Goal: Transaction & Acquisition: Purchase product/service

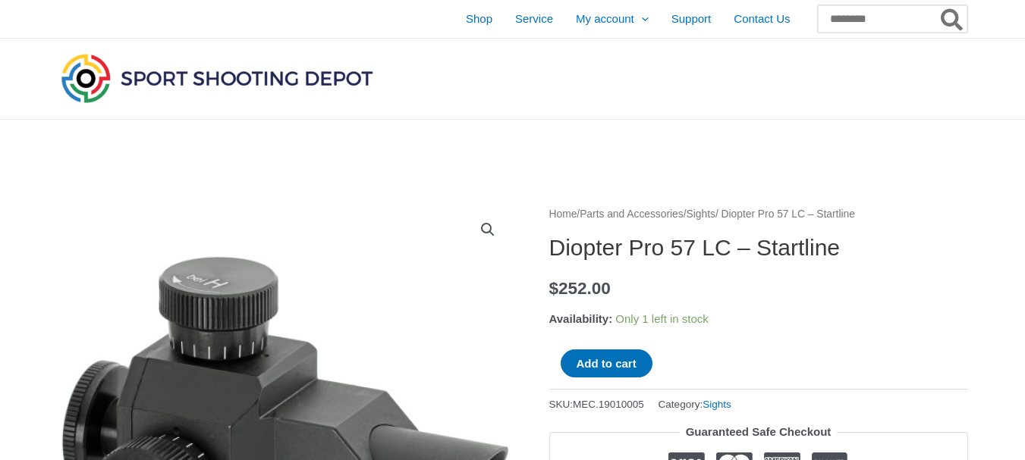
click at [818, 19] on input "Search for:" at bounding box center [892, 18] width 149 height 27
type input "**********"
click at [938, 5] on button "Search" at bounding box center [953, 18] width 30 height 27
click at [947, 13] on icon "Search" at bounding box center [952, 20] width 22 height 24
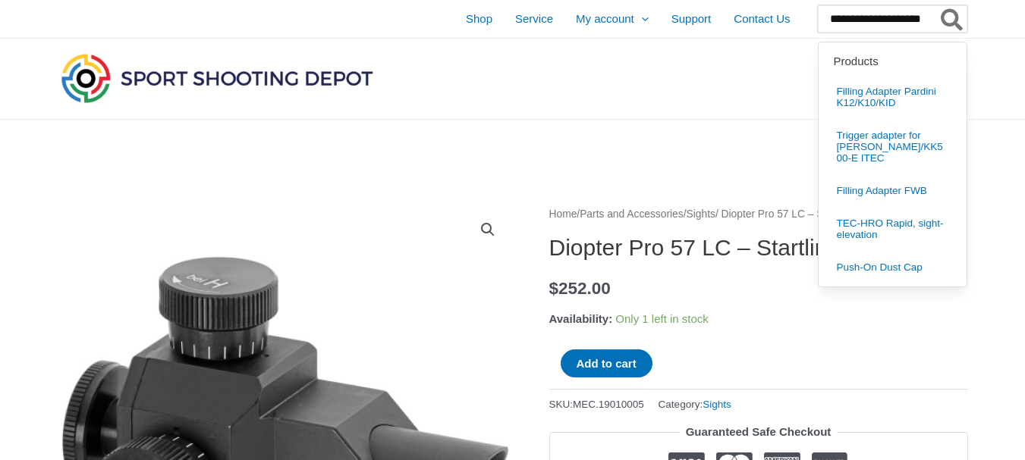
click at [850, 21] on input "**********" at bounding box center [892, 18] width 149 height 27
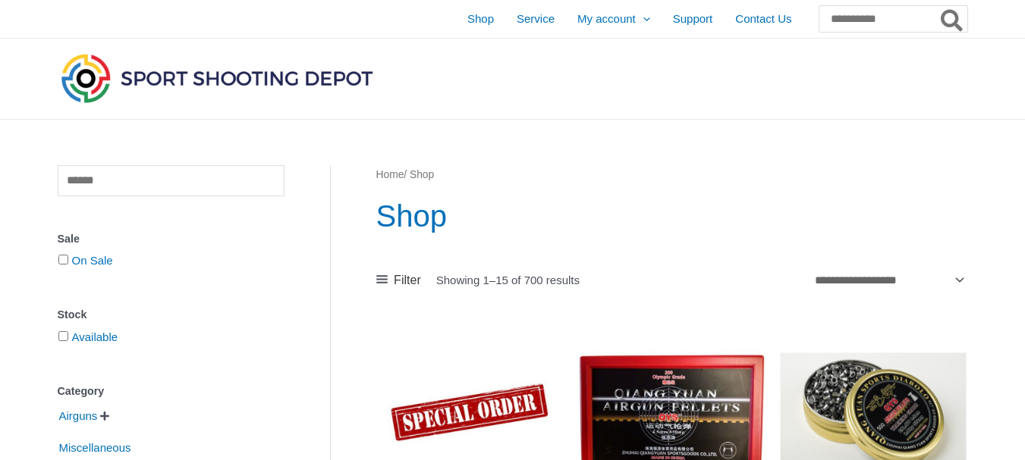
type input "**********"
click at [941, 20] on icon "Search" at bounding box center [952, 20] width 22 height 24
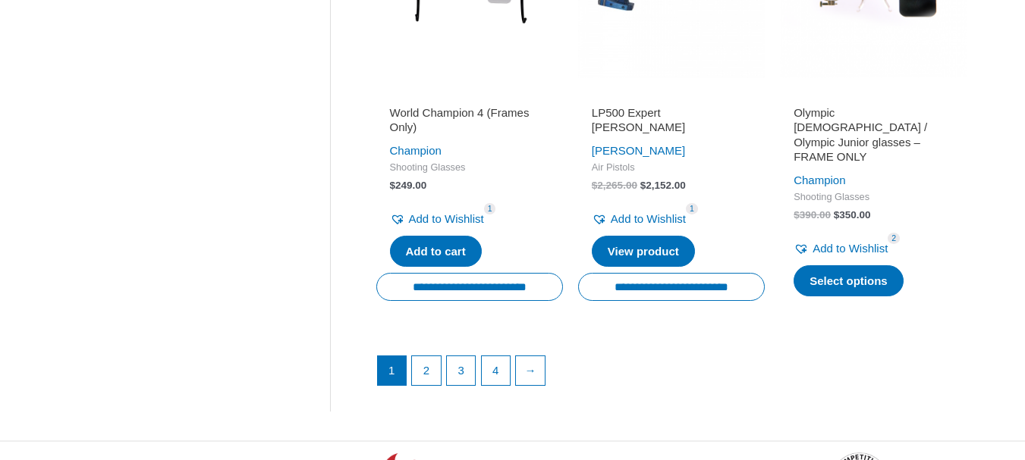
scroll to position [2200, 0]
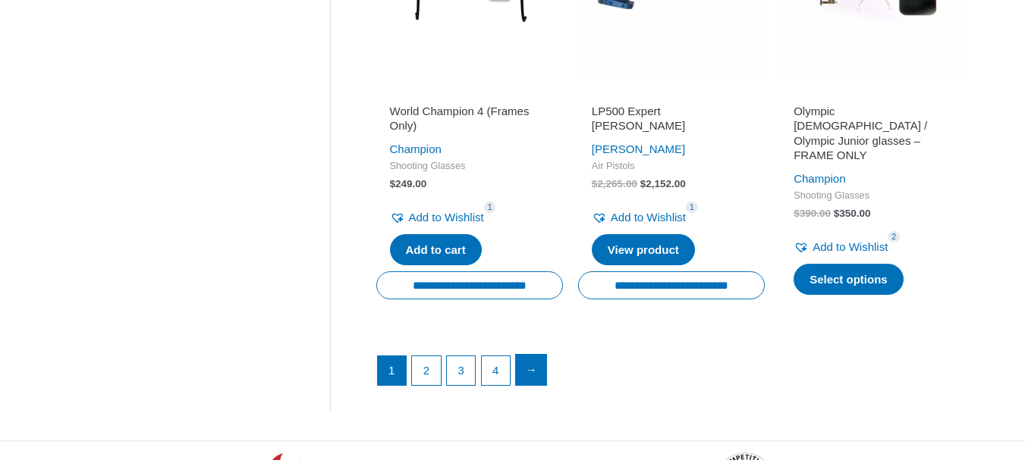
click at [536, 355] on link "→" at bounding box center [531, 370] width 30 height 30
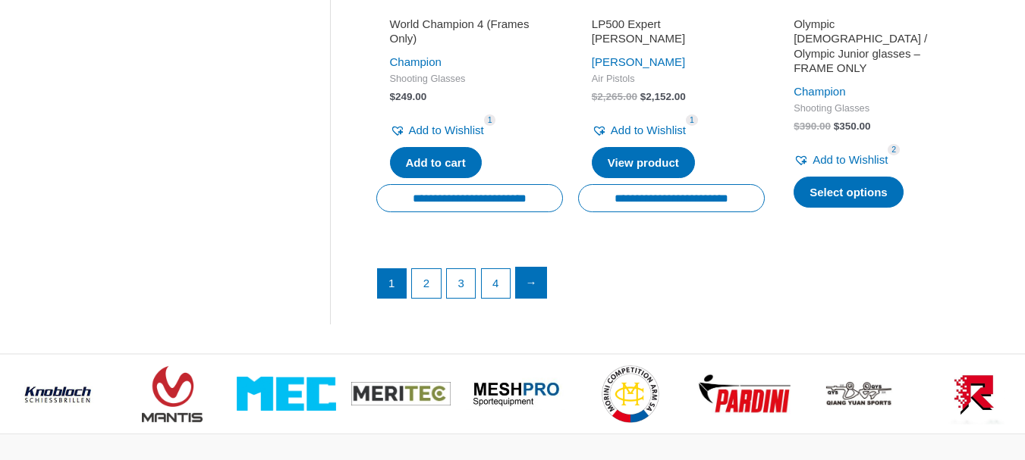
scroll to position [2503, 0]
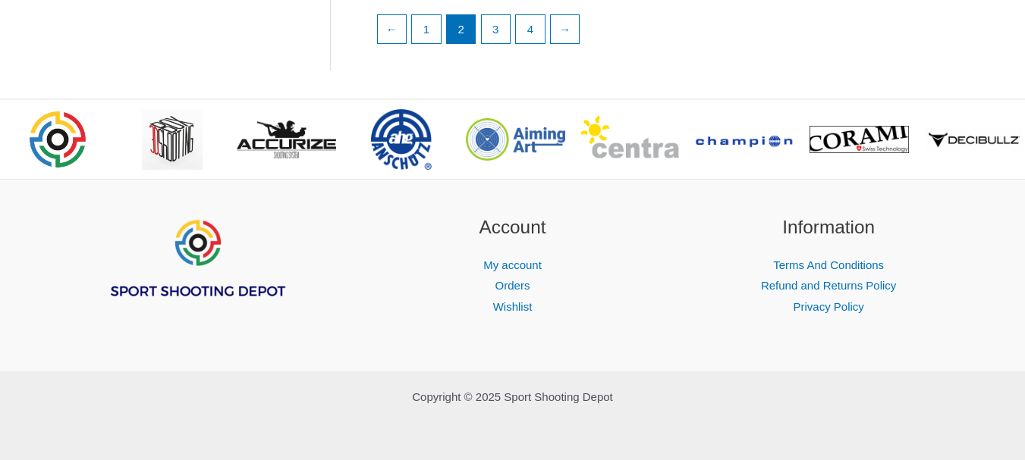
scroll to position [2352, 0]
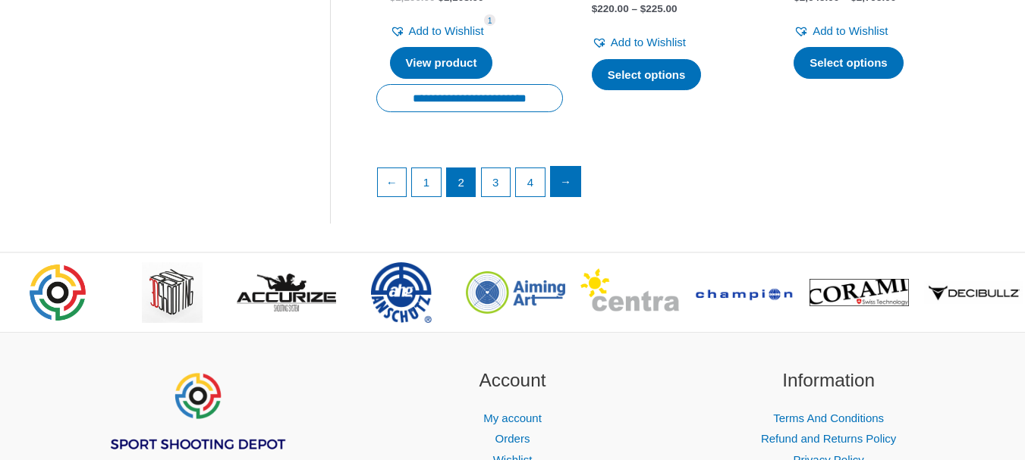
click at [565, 184] on link "→" at bounding box center [566, 182] width 30 height 30
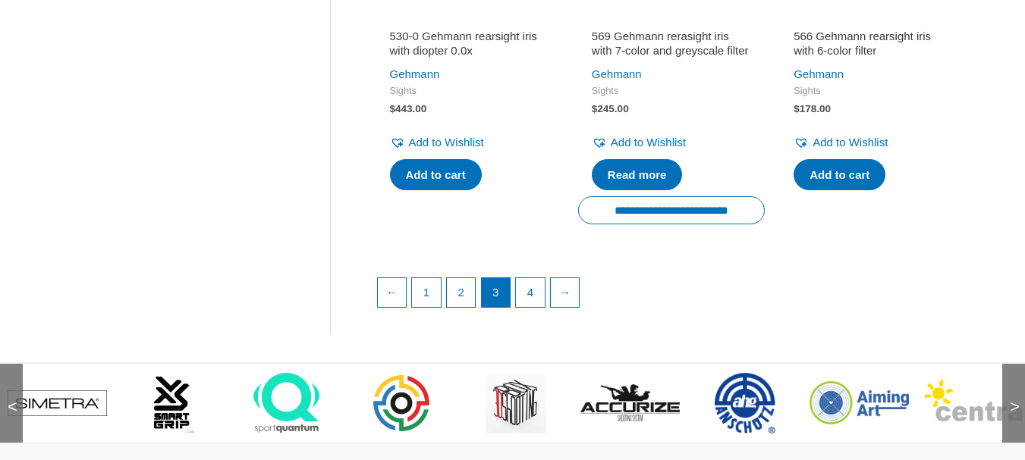
scroll to position [2352, 0]
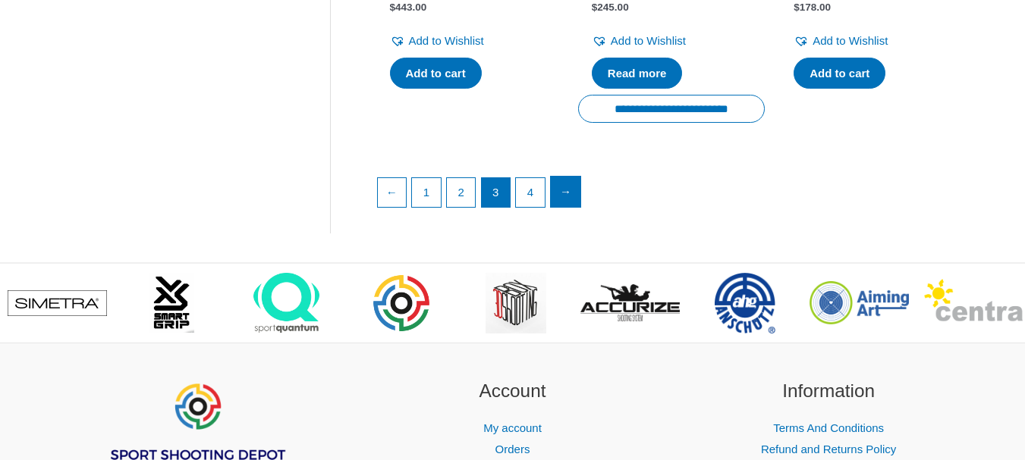
click at [559, 205] on link "→" at bounding box center [566, 192] width 30 height 30
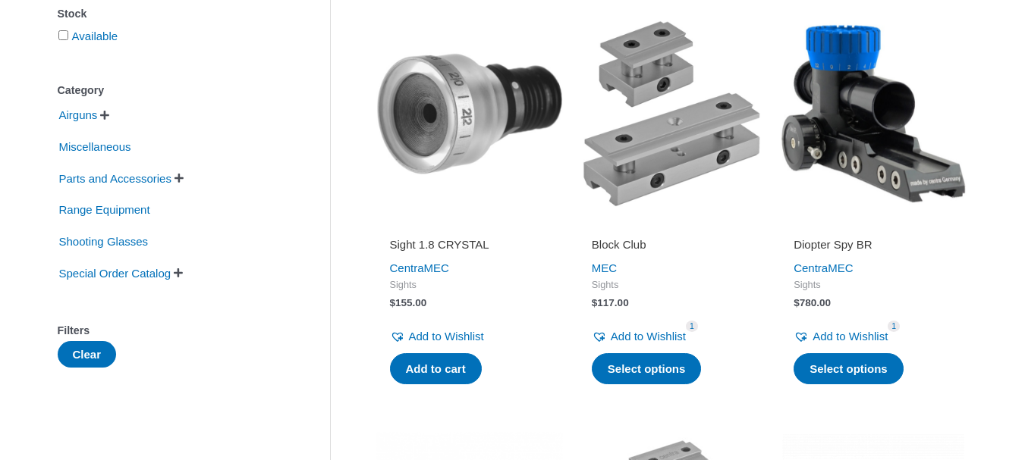
scroll to position [228, 0]
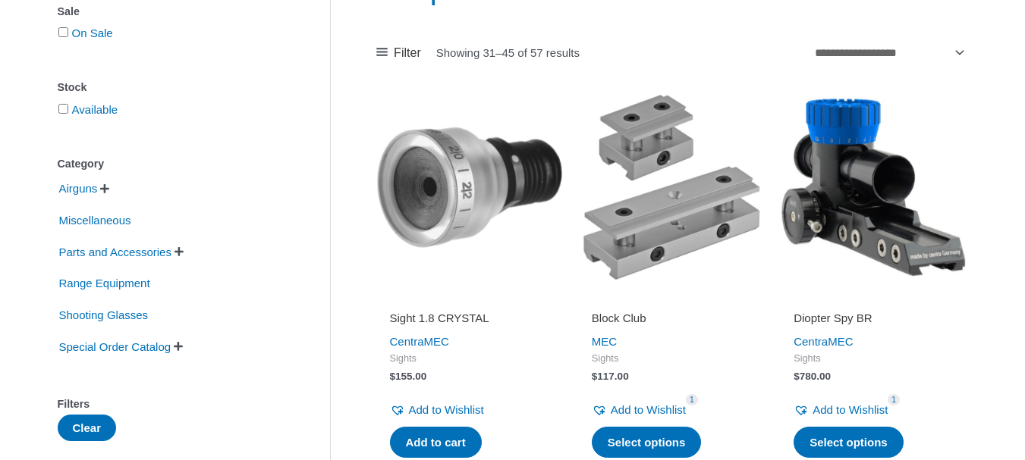
click at [854, 216] on img at bounding box center [873, 187] width 187 height 187
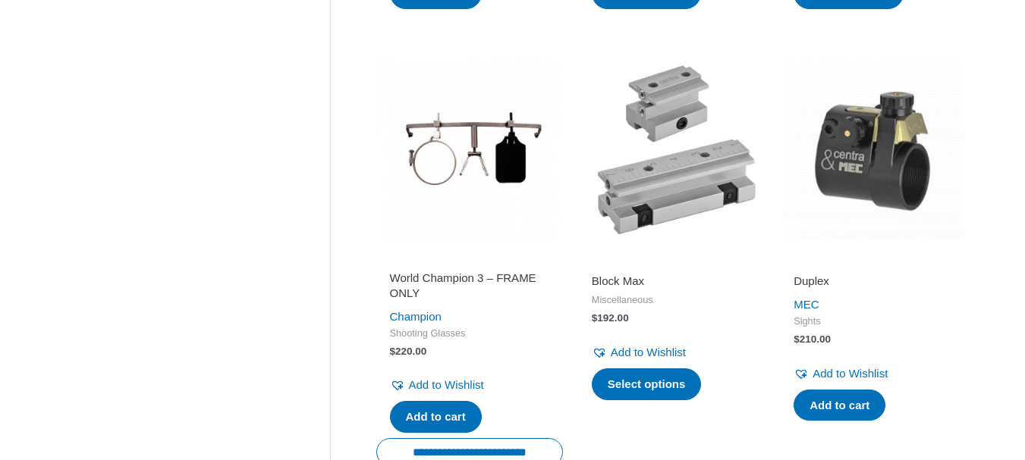
scroll to position [683, 0]
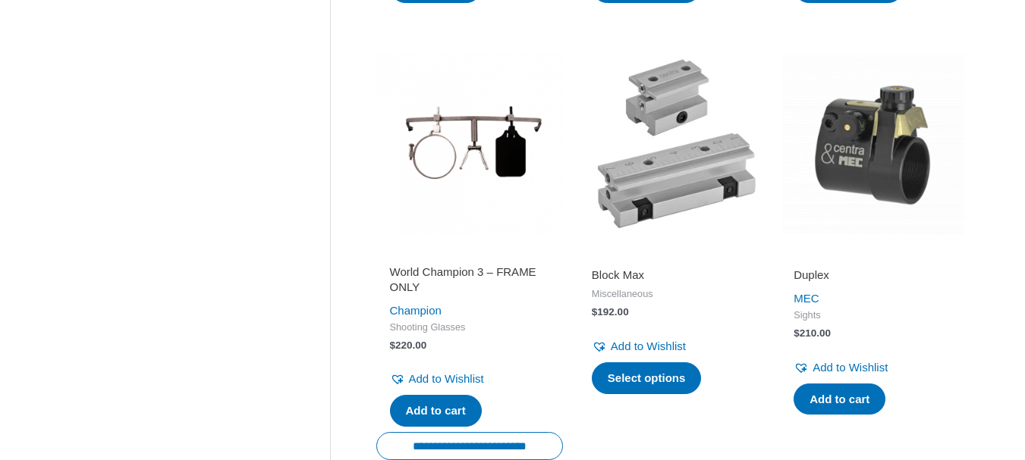
click at [859, 185] on img at bounding box center [873, 144] width 187 height 187
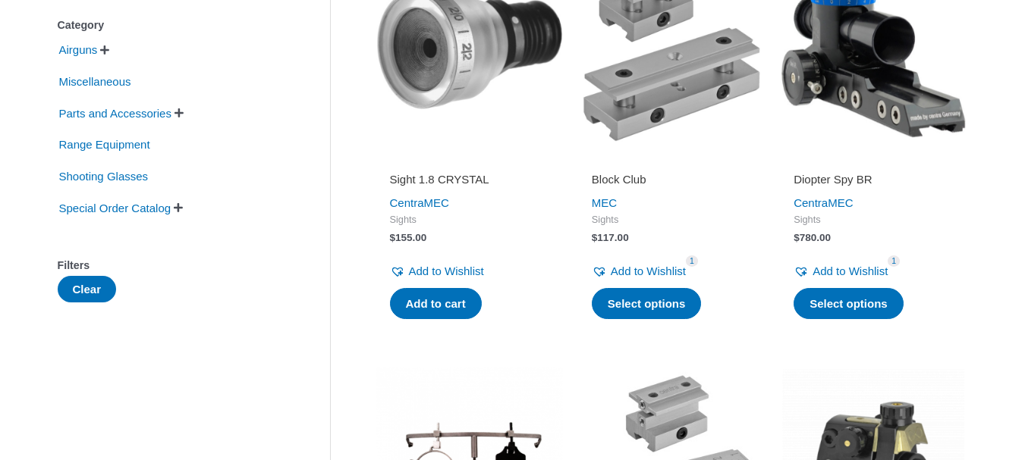
scroll to position [0, 0]
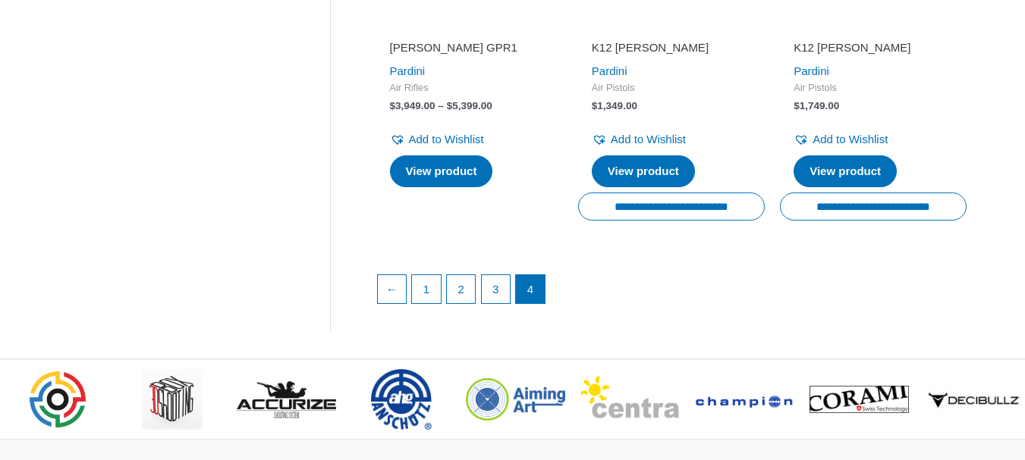
scroll to position [1972, 0]
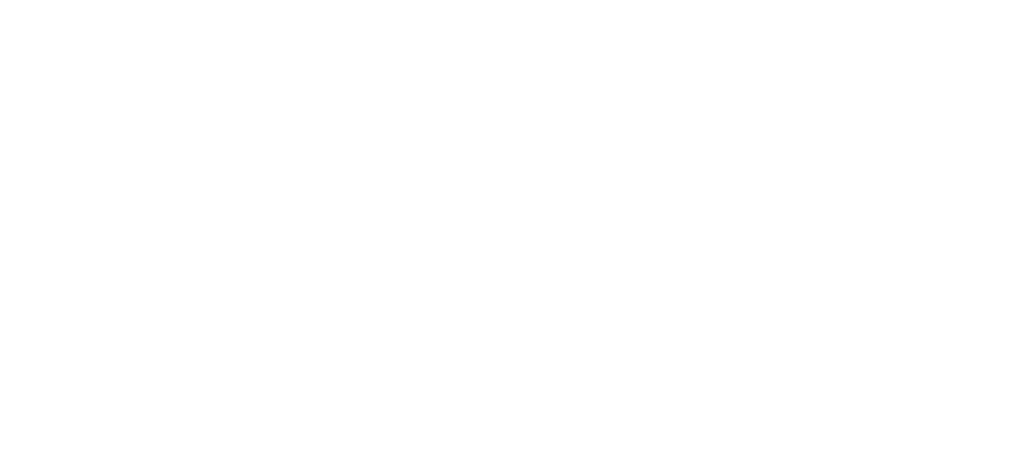
scroll to position [2048, 0]
